Goal: Find specific page/section: Find specific page/section

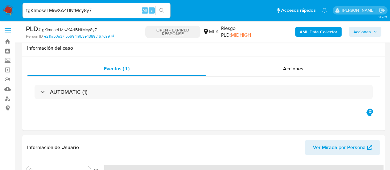
select select "10"
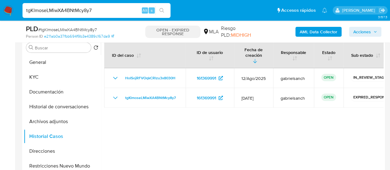
click at [86, 7] on input "tgKlmoseLMiwXA4BNtMcy8y7" at bounding box center [97, 10] width 148 height 8
paste input "6YSUADYSkj2h1izJwHiDzoq0"
type input "6YSUADYSkj2h1izJwHiDzoq0"
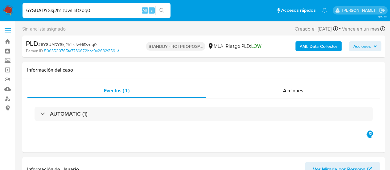
select select "10"
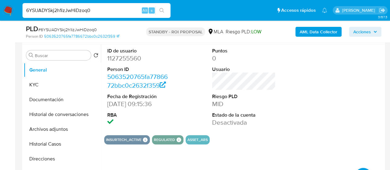
scroll to position [126, 0]
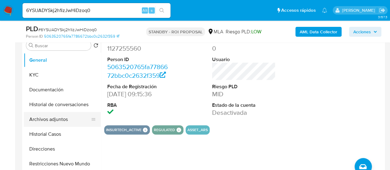
click at [46, 118] on button "Archivos adjuntos" at bounding box center [60, 119] width 72 height 15
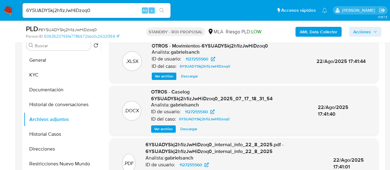
click at [172, 130] on span "Ver archivo" at bounding box center [163, 129] width 19 height 6
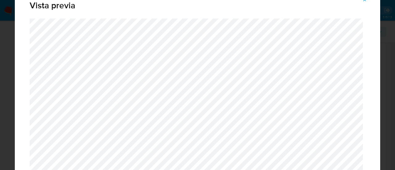
click at [365, 2] on icon "Attachment preview" at bounding box center [364, 0] width 5 height 5
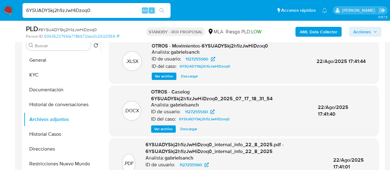
click at [76, 8] on input "6YSUADYSkj2h1izJwHiDzoq0" at bounding box center [97, 10] width 148 height 8
paste input "5SIHlZfbM4kmT7dHUMEn3d6M"
type input "5SIHlZfbM4kmT7dHUMEn3d6M"
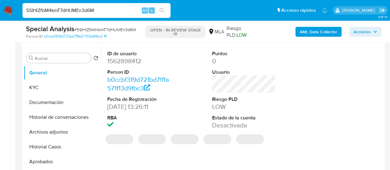
scroll to position [114, 0]
select select "10"
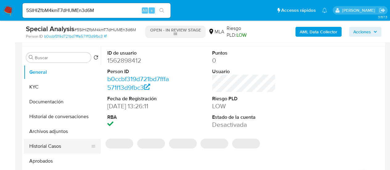
click at [57, 145] on button "Historial Casos" at bounding box center [60, 146] width 72 height 15
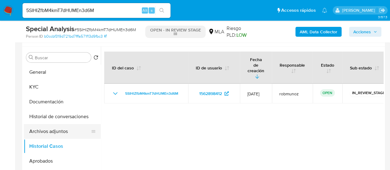
click at [57, 126] on button "Archivos adjuntos" at bounding box center [60, 131] width 72 height 15
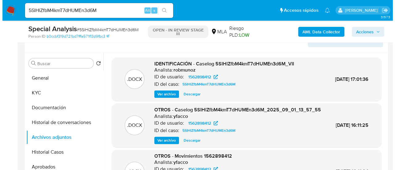
scroll to position [108, 0]
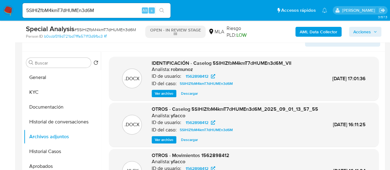
click at [173, 93] on span "Ver archivo" at bounding box center [164, 93] width 19 height 6
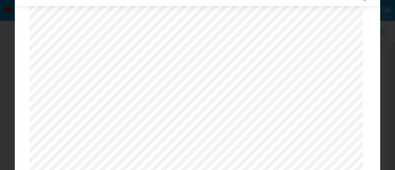
scroll to position [35, 0]
